Goal: Use online tool/utility: Utilize a website feature to perform a specific function

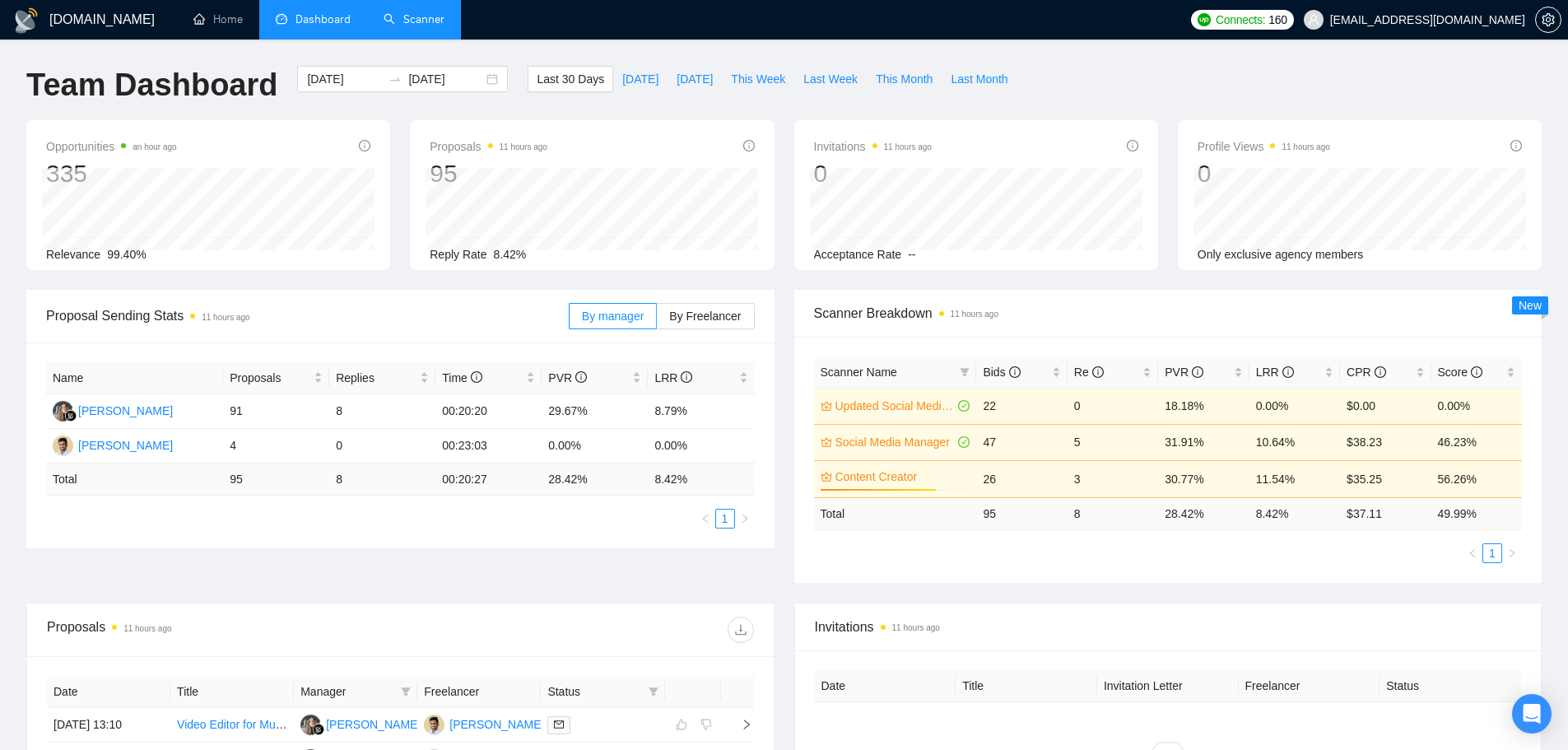
click at [392, 20] on link "Scanner" at bounding box center [413, 19] width 61 height 14
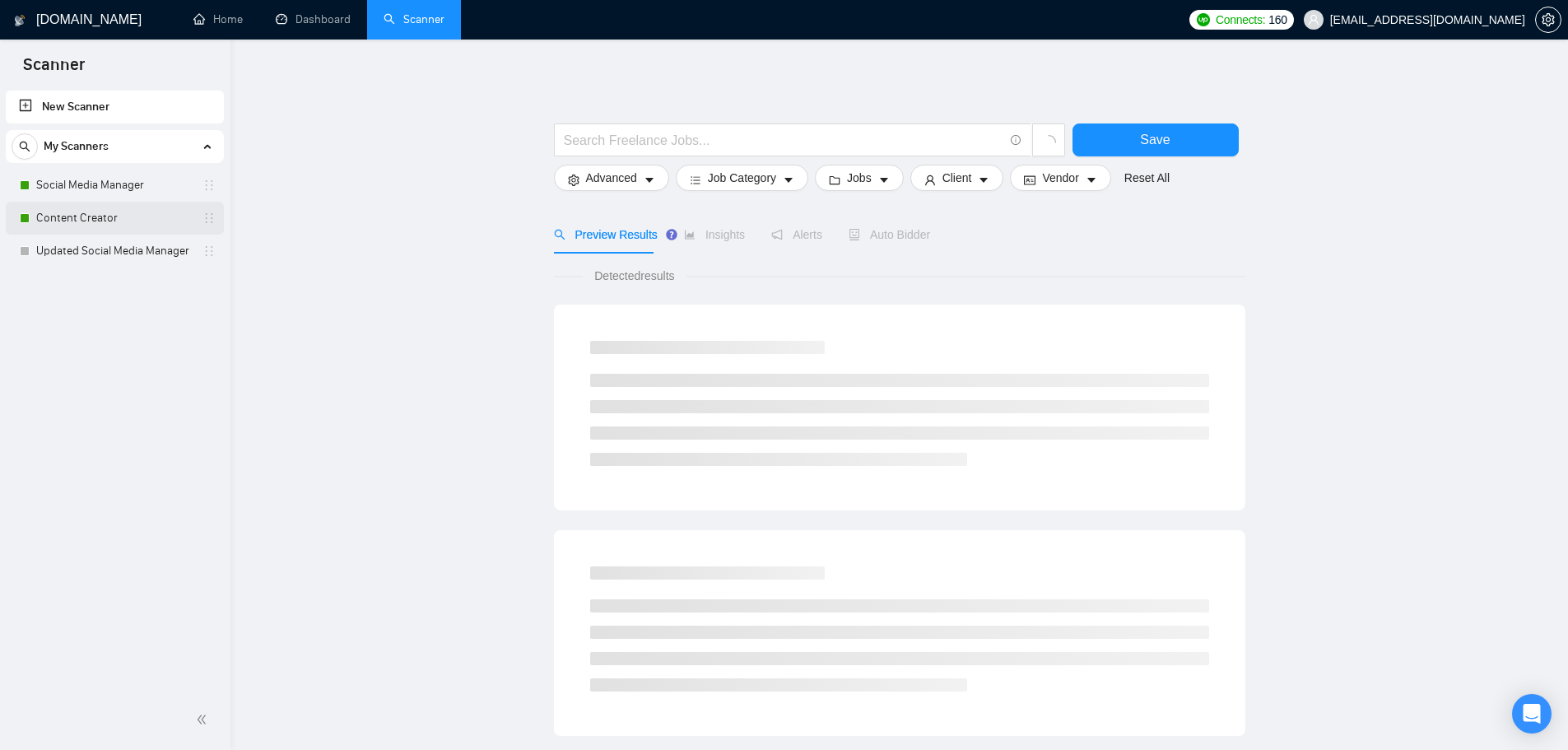
click at [70, 223] on link "Content Creator" at bounding box center [115, 218] width 157 height 33
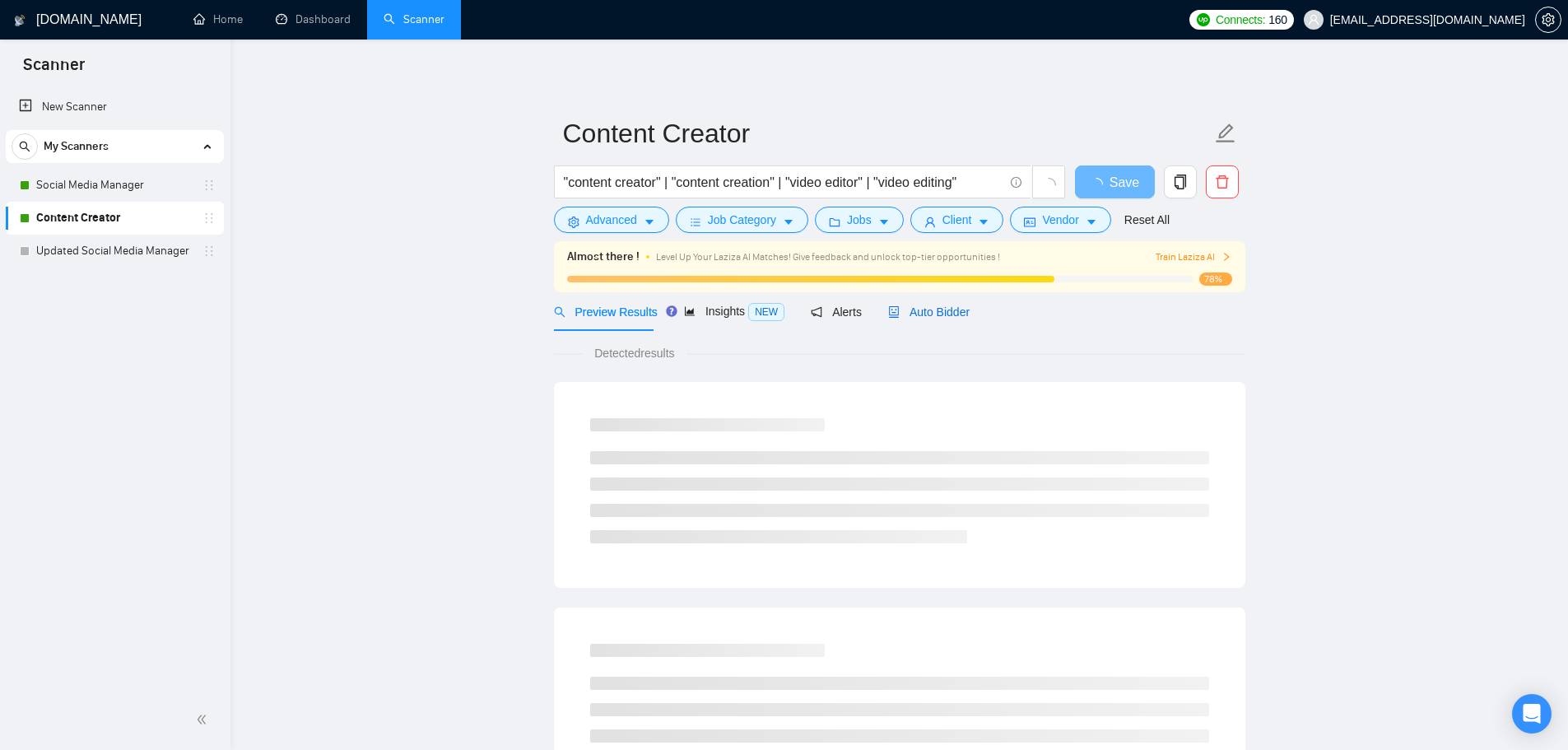
click at [950, 306] on span "Auto Bidder" at bounding box center [928, 312] width 82 height 13
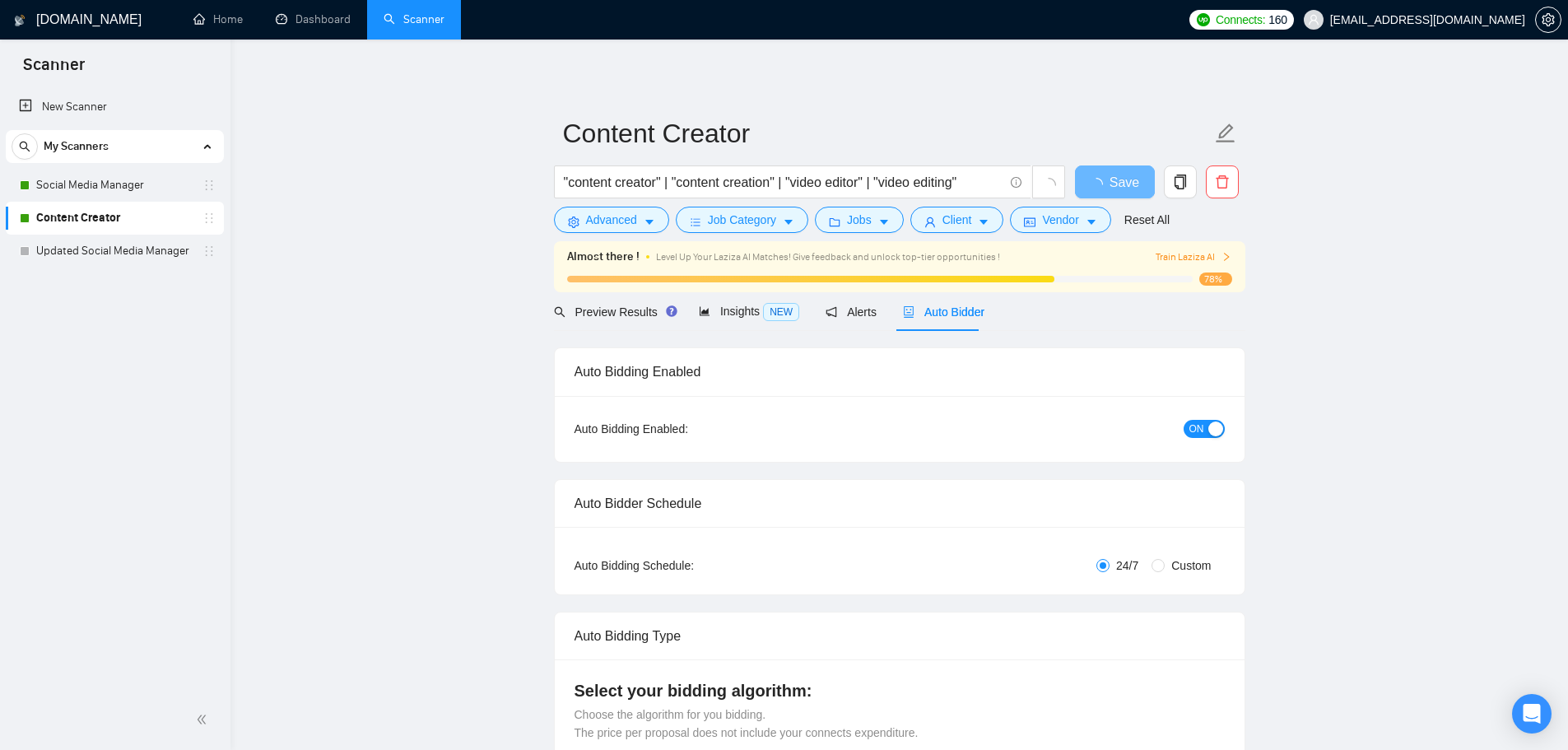
checkbox input "true"
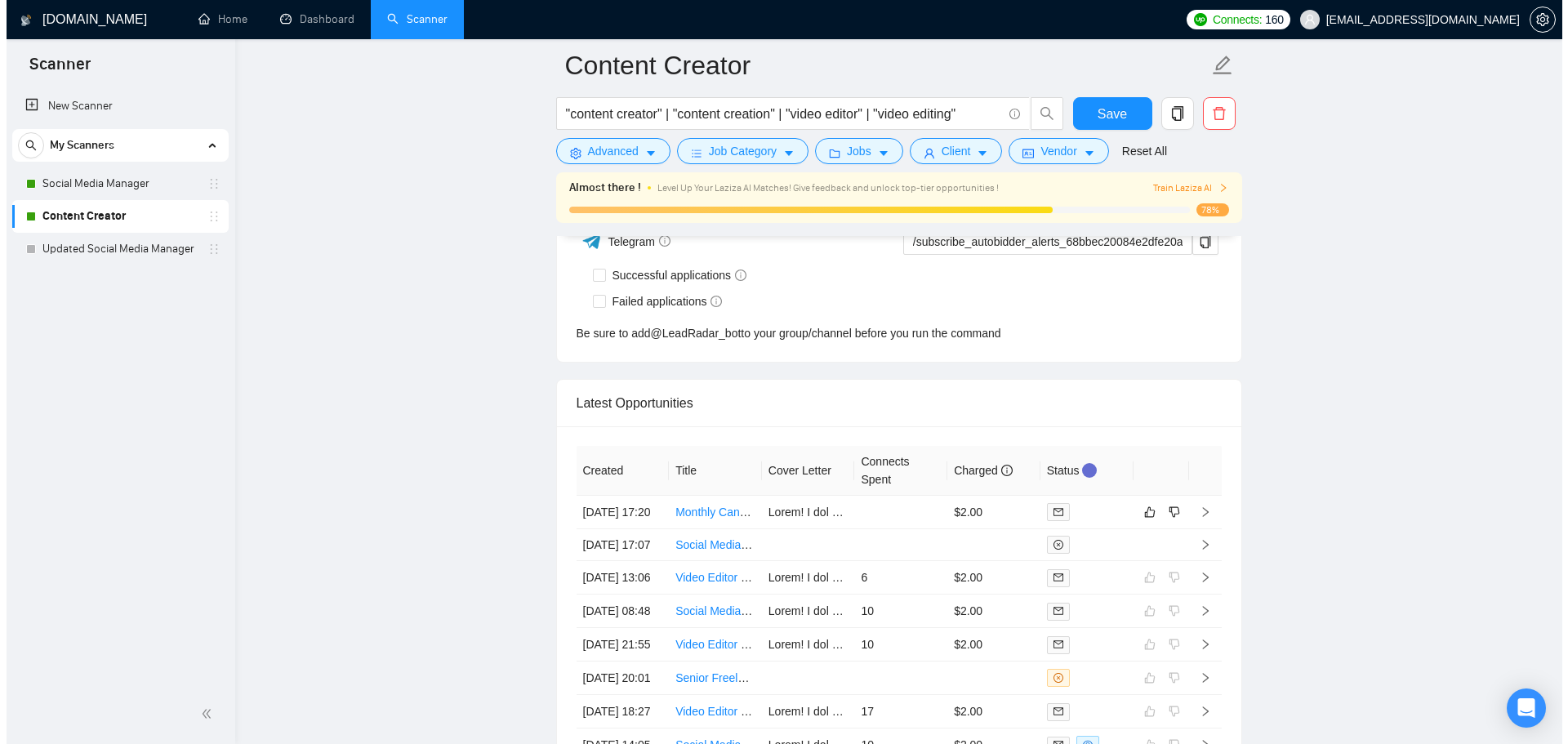
scroll to position [4349, 0]
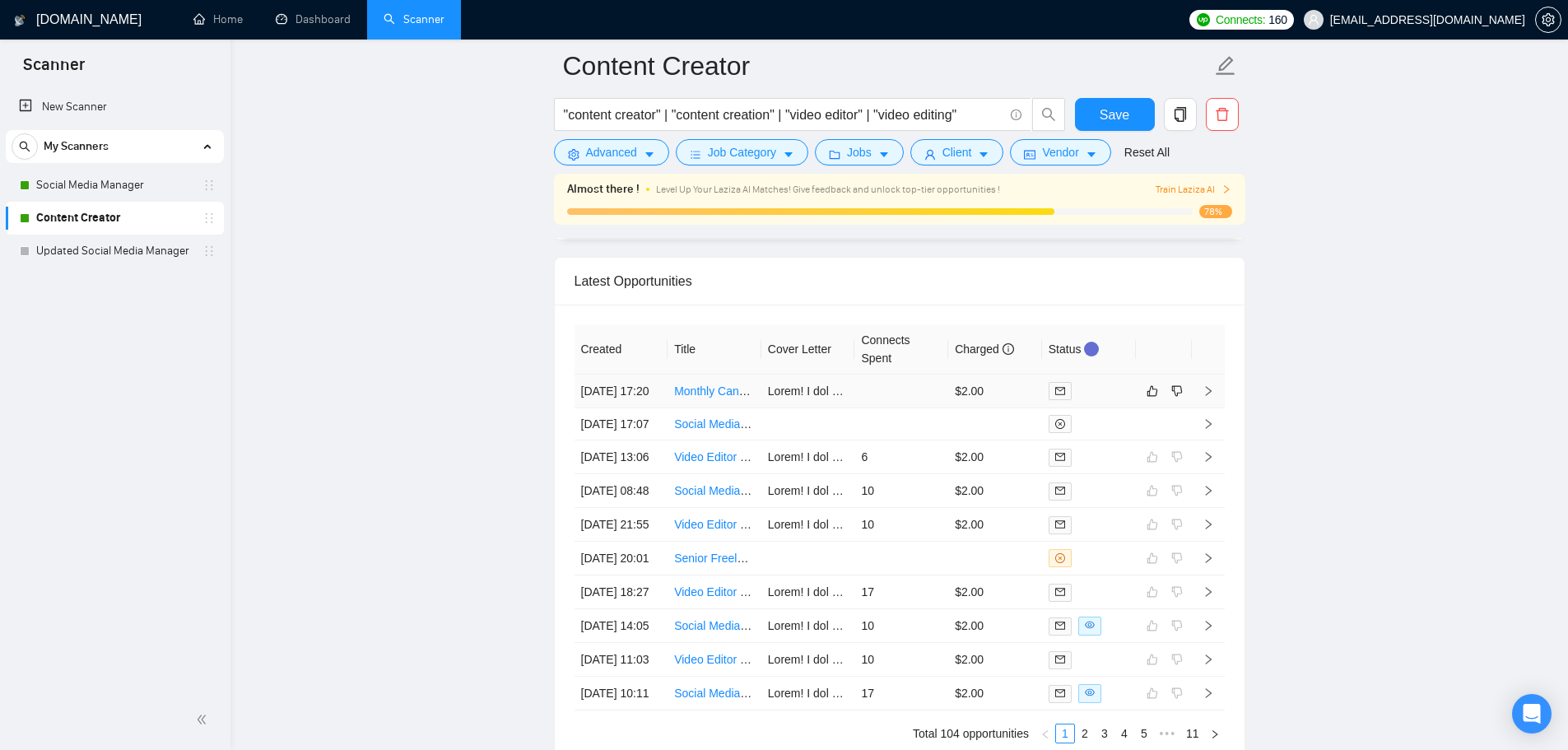
click at [883, 386] on td at bounding box center [901, 391] width 94 height 33
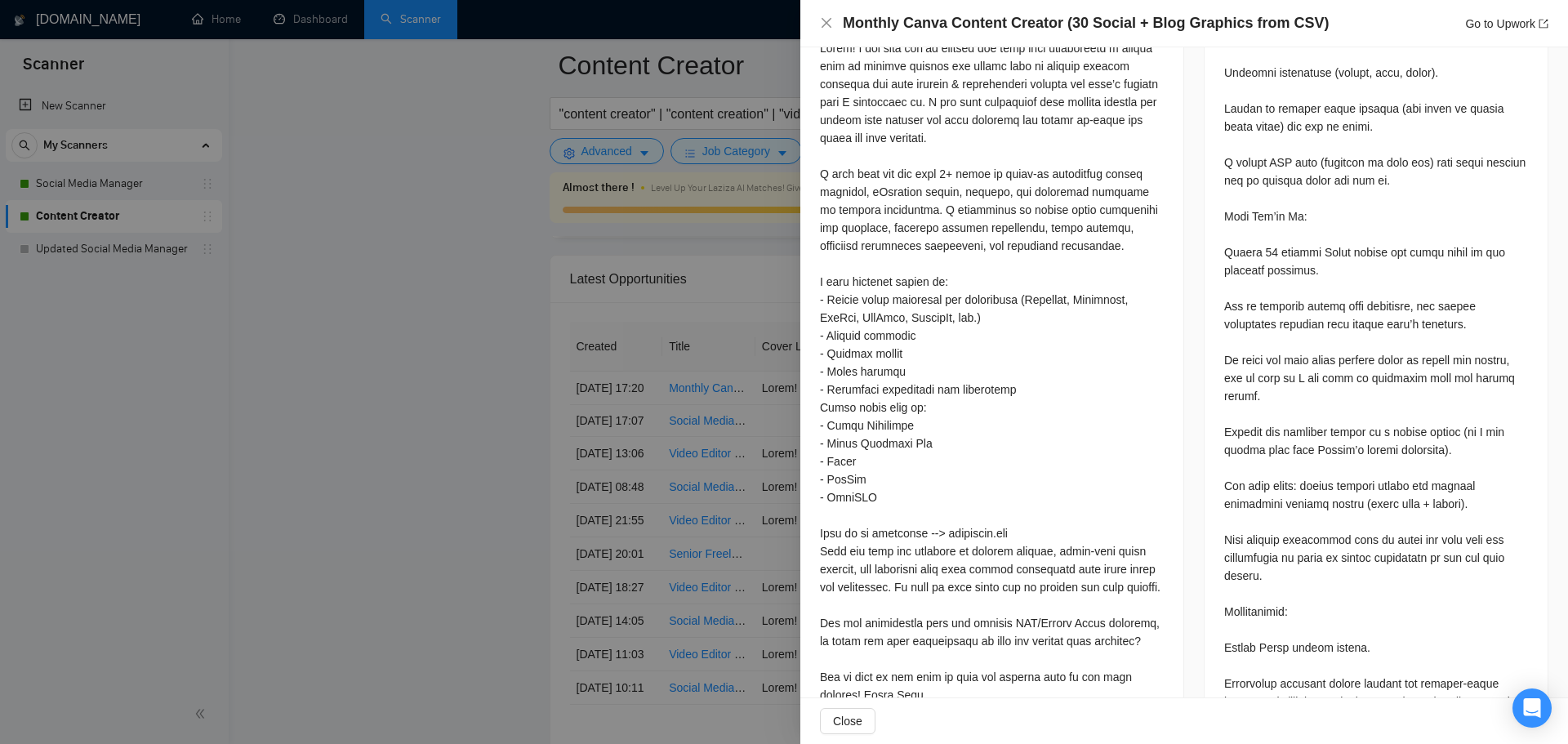
scroll to position [980, 0]
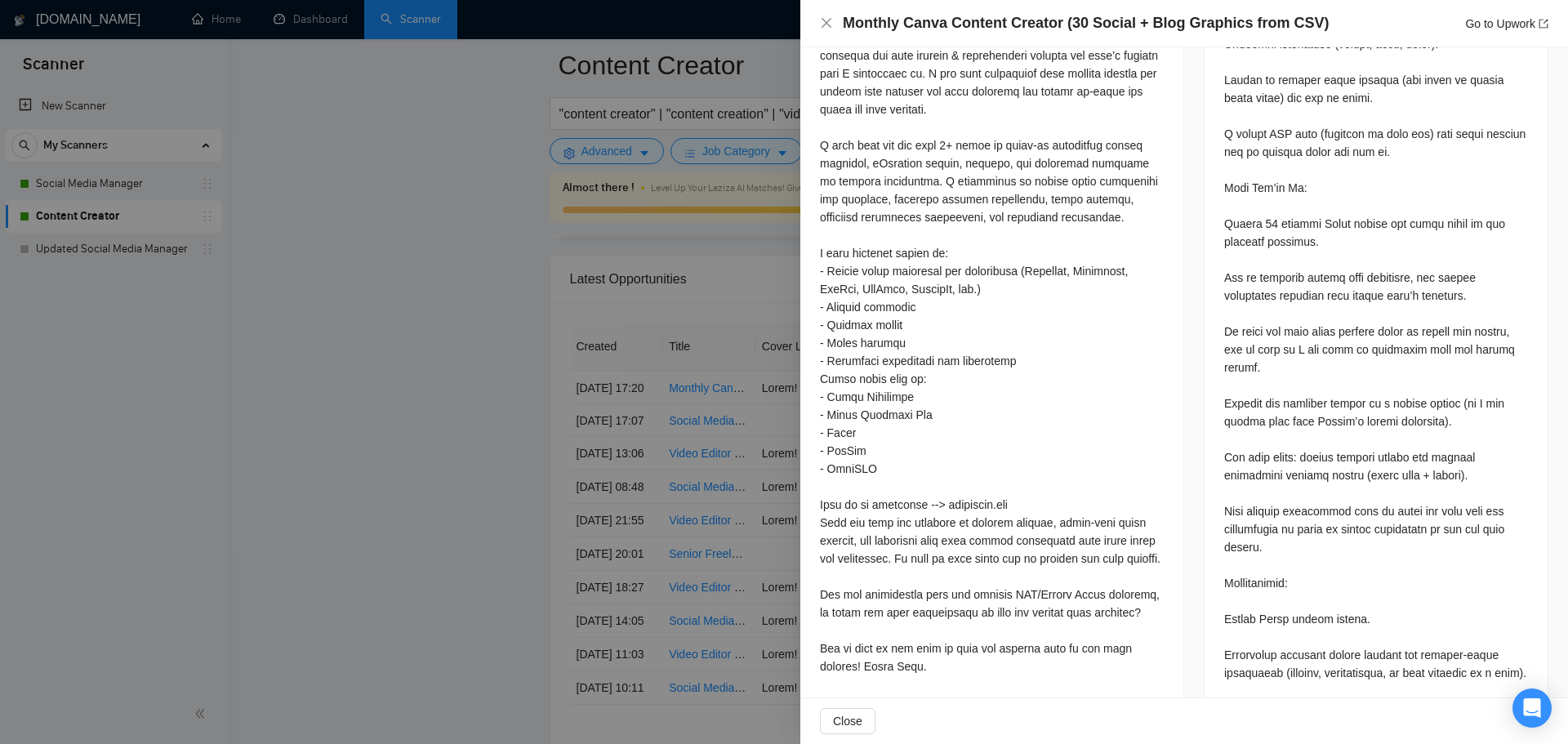
click at [1314, 402] on div "Questions: Have you created monthly social media content packs before? Do you h…" at bounding box center [1377, 574] width 304 height 1474
drag, startPoint x: 1310, startPoint y: 401, endPoint x: 1430, endPoint y: 407, distance: 120.1
click at [1430, 407] on div "Questions: Have you created monthly social media content packs before? Do you h…" at bounding box center [1377, 574] width 304 height 1474
copy div "Thrive’s social scheduler"
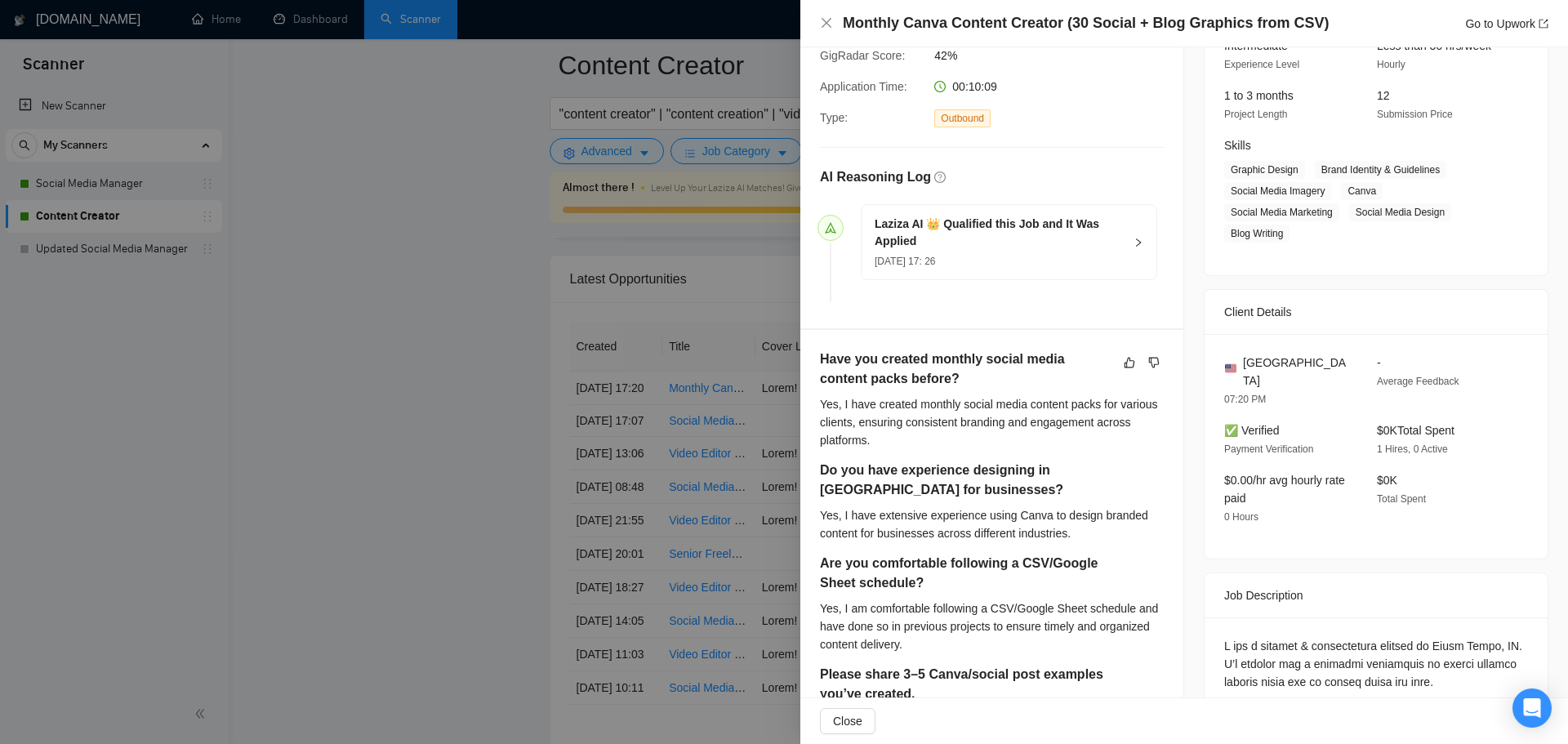
scroll to position [408, 0]
